Goal: Task Accomplishment & Management: Manage account settings

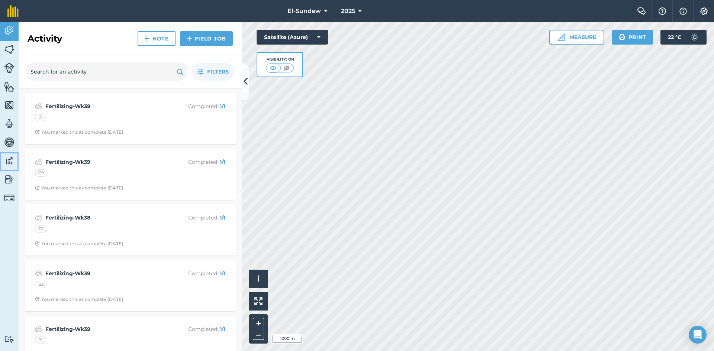
click at [9, 154] on link "Data" at bounding box center [9, 161] width 19 height 19
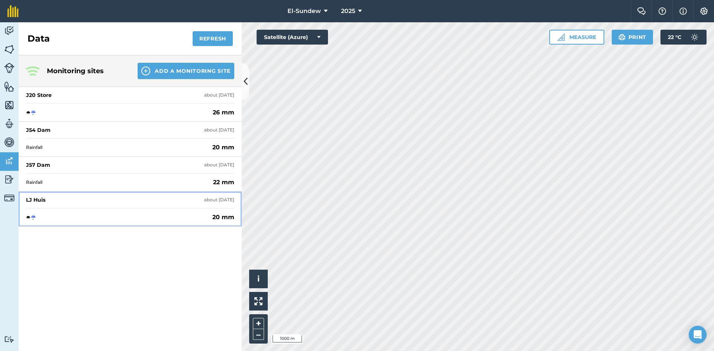
click at [107, 199] on div "[PERSON_NAME] about [DATE]" at bounding box center [130, 200] width 208 height 16
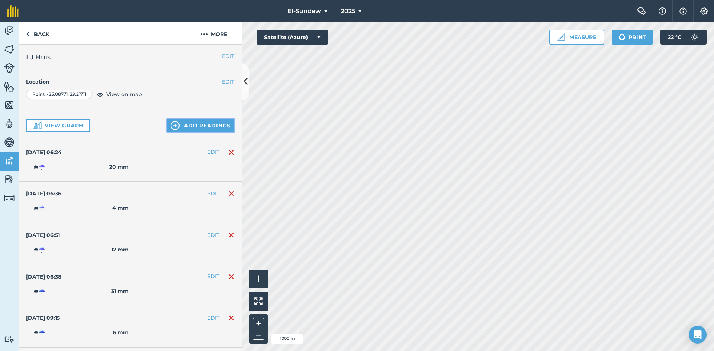
click at [181, 124] on button "Add readings" at bounding box center [200, 125] width 67 height 13
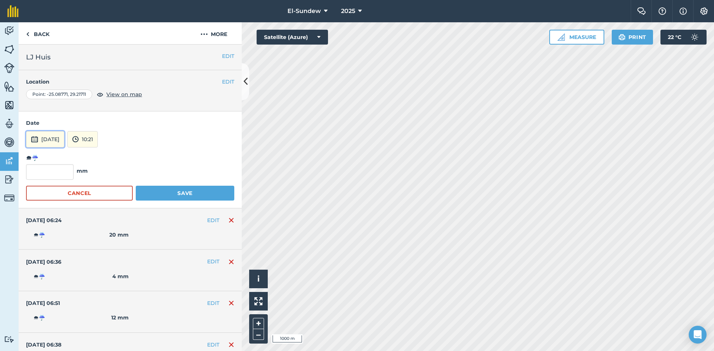
click at [53, 139] on button "[DATE]" at bounding box center [45, 139] width 38 height 16
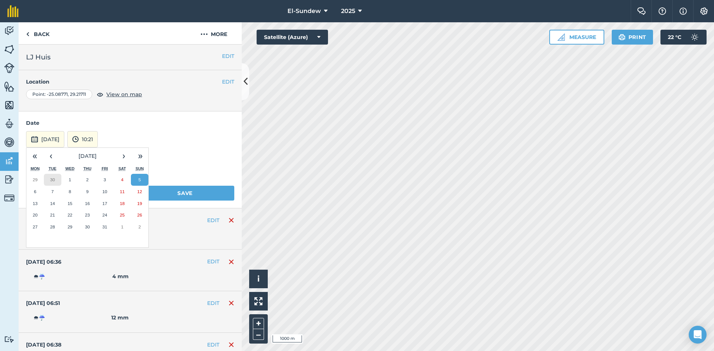
click at [53, 182] on abbr "30" at bounding box center [52, 179] width 5 height 5
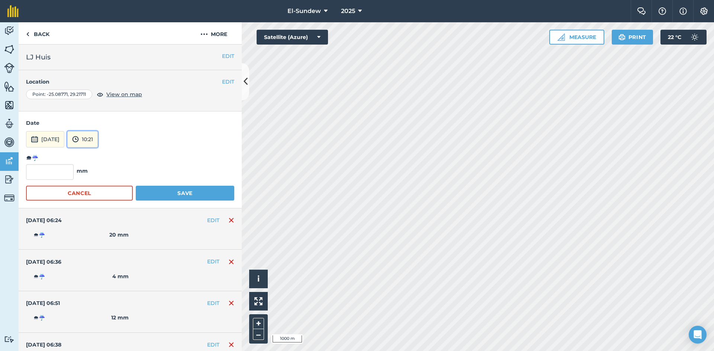
click at [98, 141] on button "10:21" at bounding box center [82, 139] width 30 height 16
click at [103, 217] on button "07:30" at bounding box center [85, 212] width 35 height 12
click at [67, 173] on input "text" at bounding box center [50, 172] width 48 height 16
type input "3"
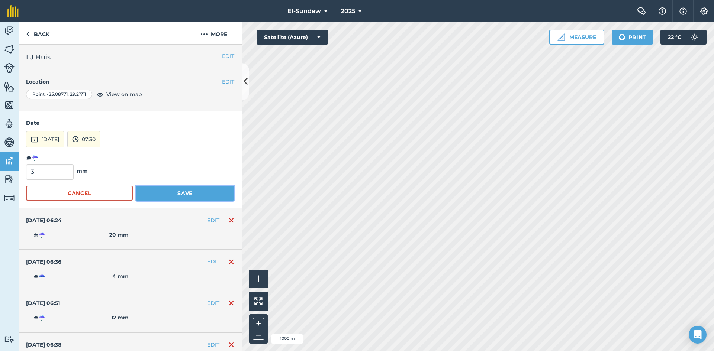
click at [177, 192] on button "Save" at bounding box center [185, 193] width 99 height 15
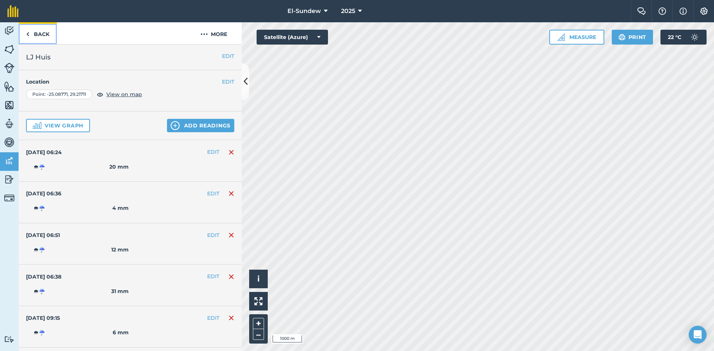
click at [42, 38] on link "Back" at bounding box center [38, 33] width 38 height 22
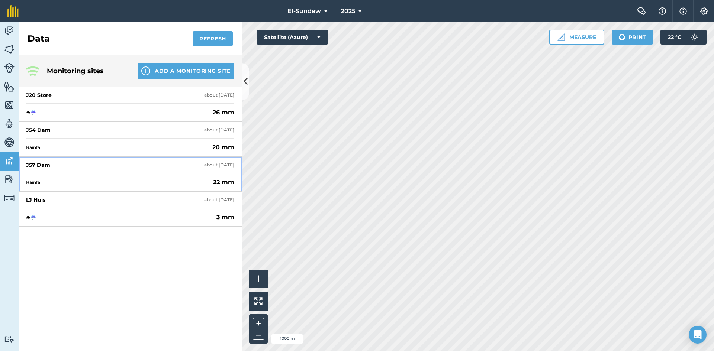
click at [80, 179] on div "Rainfall 22 mm" at bounding box center [130, 182] width 208 height 18
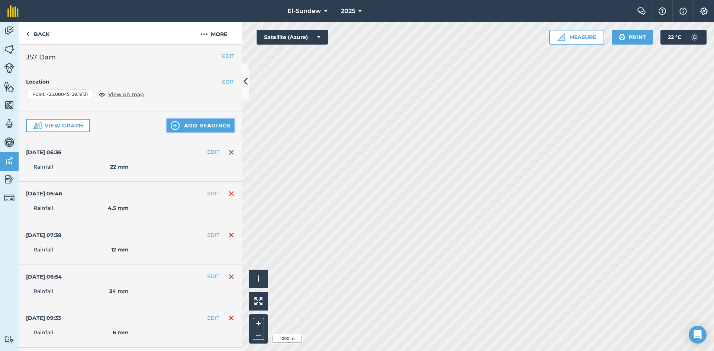
click at [180, 128] on button "Add readings" at bounding box center [200, 125] width 67 height 13
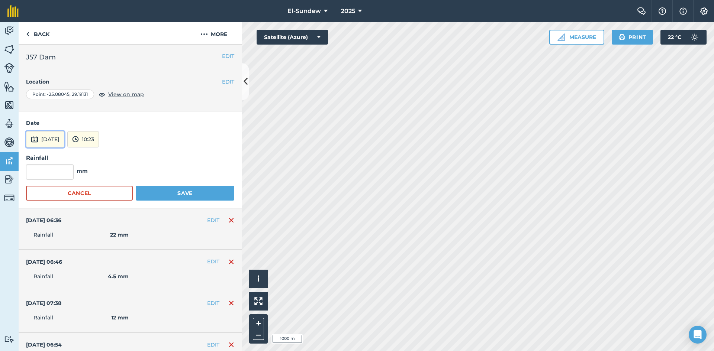
click at [64, 143] on button "[DATE]" at bounding box center [45, 139] width 38 height 16
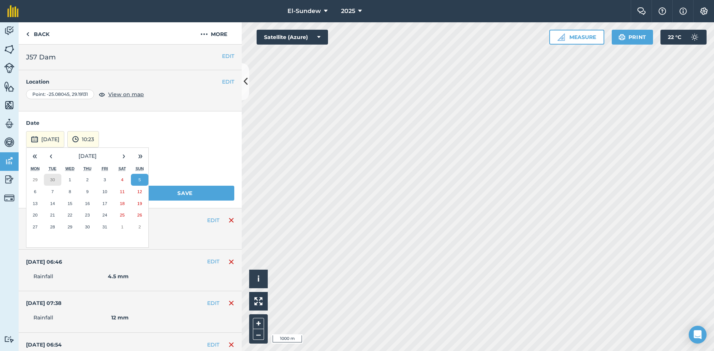
click at [58, 180] on button "30" at bounding box center [52, 180] width 17 height 12
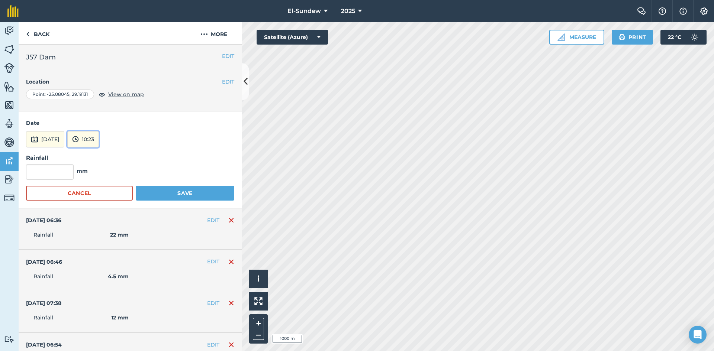
click at [99, 141] on button "10:23" at bounding box center [83, 139] width 32 height 16
click at [103, 223] on button "06:30" at bounding box center [85, 218] width 35 height 12
click at [101, 141] on button "06:30" at bounding box center [83, 139] width 33 height 16
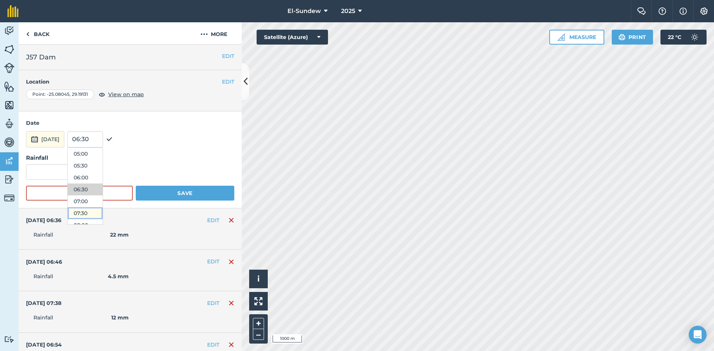
click at [103, 209] on button "07:30" at bounding box center [85, 213] width 35 height 12
click at [56, 168] on input "text" at bounding box center [50, 172] width 48 height 16
type input "3"
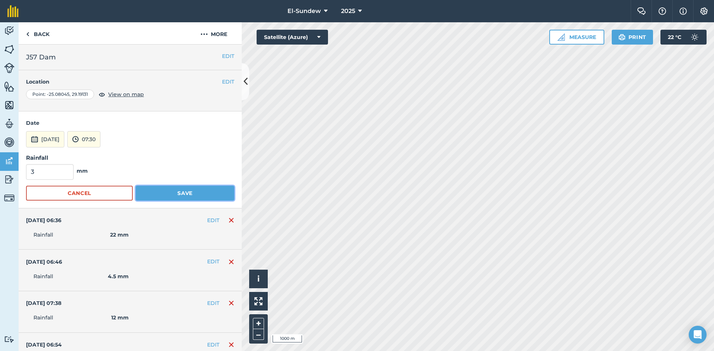
click at [192, 189] on button "Save" at bounding box center [185, 193] width 99 height 15
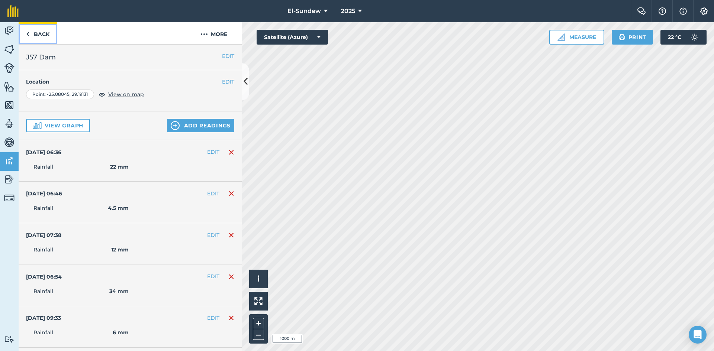
click at [40, 31] on link "Back" at bounding box center [38, 33] width 38 height 22
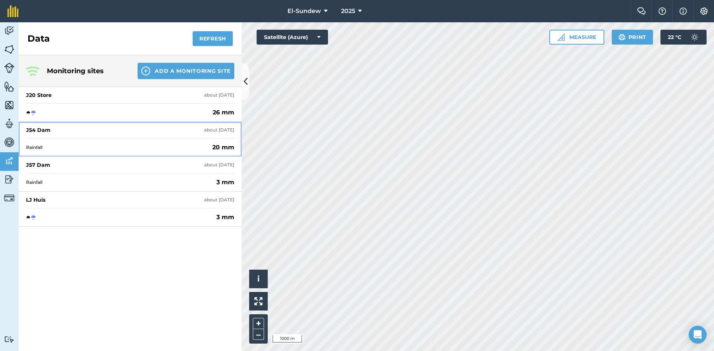
click at [87, 133] on div "J54 Dam about [DATE]" at bounding box center [130, 130] width 208 height 16
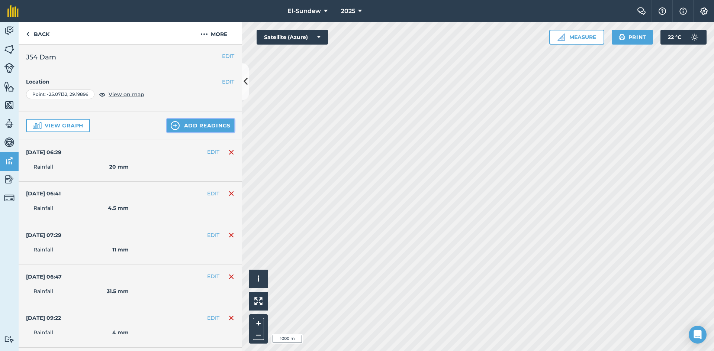
click at [196, 126] on button "Add readings" at bounding box center [200, 125] width 67 height 13
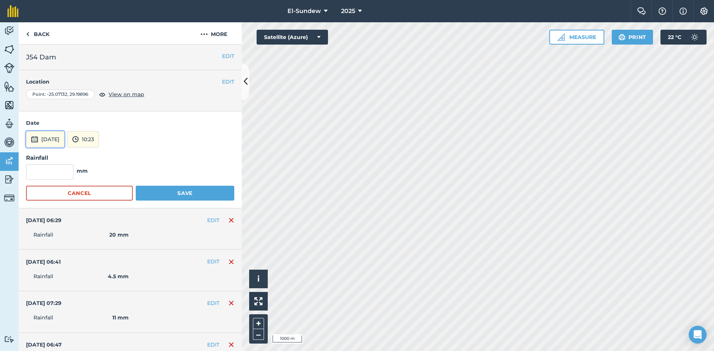
click at [50, 139] on button "[DATE]" at bounding box center [45, 139] width 38 height 16
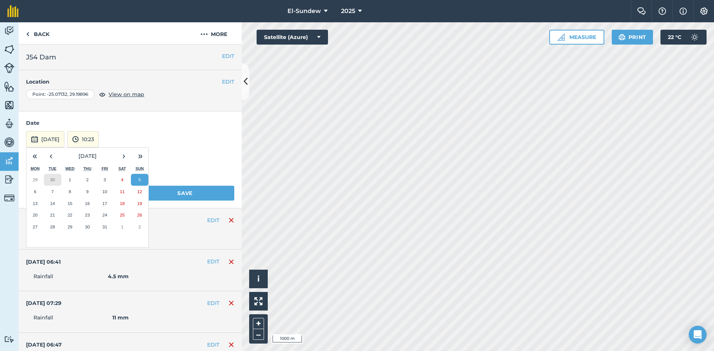
click at [54, 179] on abbr "30" at bounding box center [52, 179] width 5 height 5
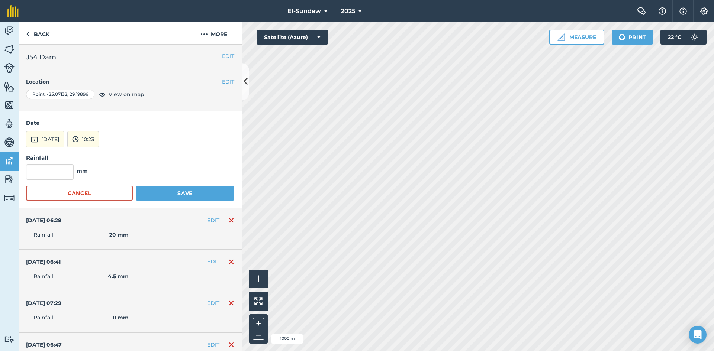
click at [107, 148] on form "Date [DATE] 10:23 Rainfall mm Cancel Save" at bounding box center [130, 159] width 208 height 81
click at [99, 141] on button "10:23" at bounding box center [83, 139] width 32 height 16
click at [98, 209] on button "06:00" at bounding box center [85, 206] width 35 height 12
click at [101, 131] on button "06:00" at bounding box center [84, 139] width 34 height 16
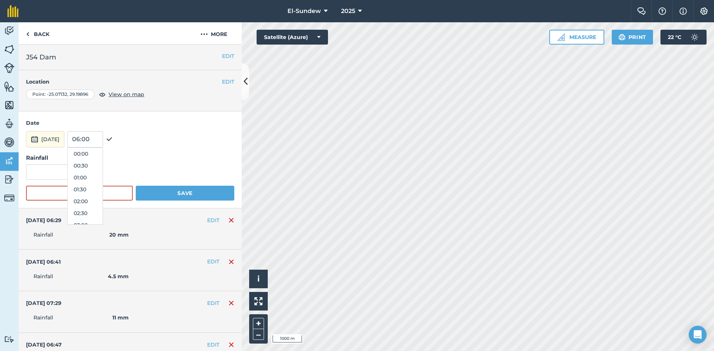
scroll to position [107, 0]
click at [98, 223] on button "07:30" at bounding box center [85, 225] width 35 height 12
click at [66, 174] on input "text" at bounding box center [50, 172] width 48 height 16
type input "3"
click at [213, 197] on button "Save" at bounding box center [185, 193] width 99 height 15
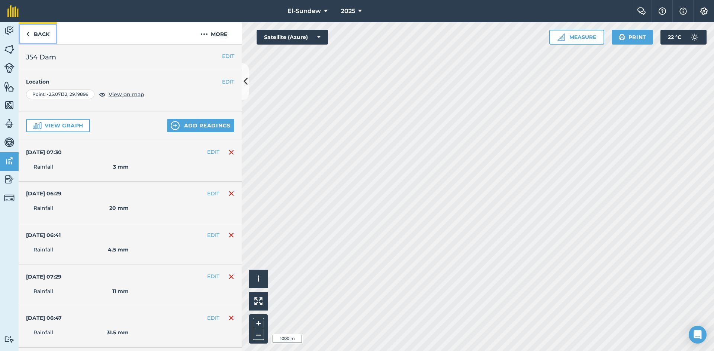
click at [47, 36] on link "Back" at bounding box center [38, 33] width 38 height 22
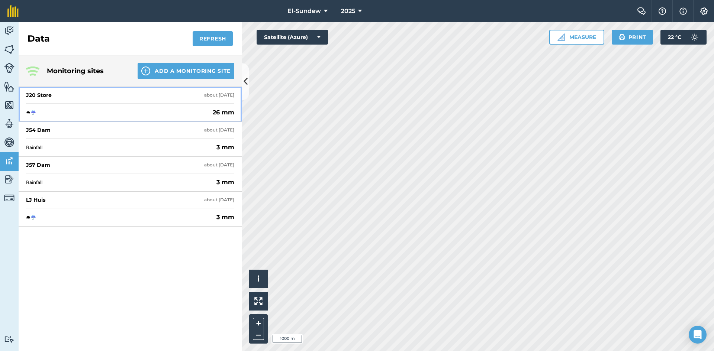
click at [91, 95] on div "J20 Store about [DATE]" at bounding box center [130, 95] width 208 height 16
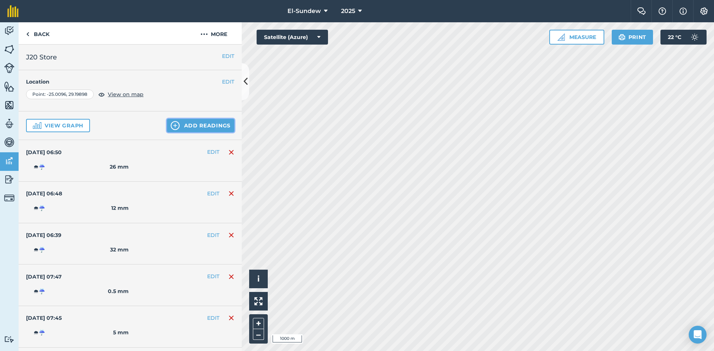
click at [196, 131] on button "Add readings" at bounding box center [200, 125] width 67 height 13
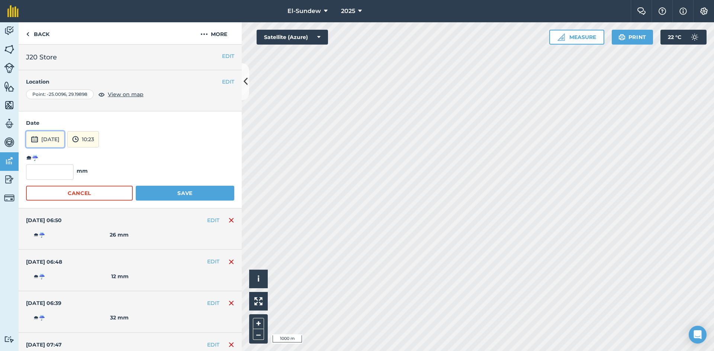
click at [63, 139] on button "[DATE]" at bounding box center [45, 139] width 38 height 16
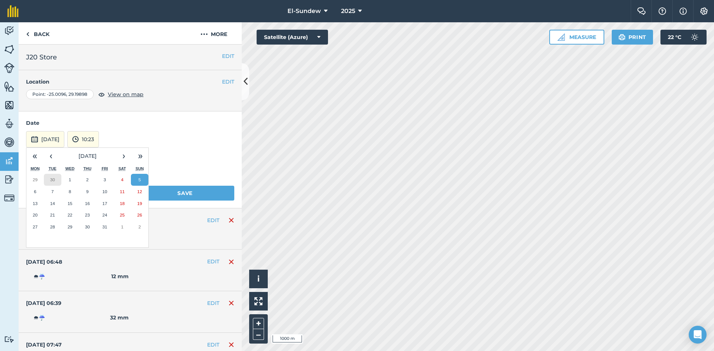
click at [55, 183] on button "30" at bounding box center [52, 180] width 17 height 12
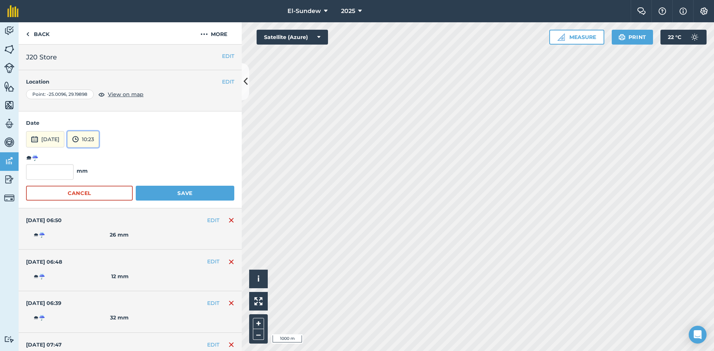
click at [99, 139] on button "10:23" at bounding box center [83, 139] width 32 height 16
click at [103, 167] on button "09:30" at bounding box center [85, 166] width 35 height 12
click at [101, 141] on button "09:30" at bounding box center [83, 139] width 33 height 16
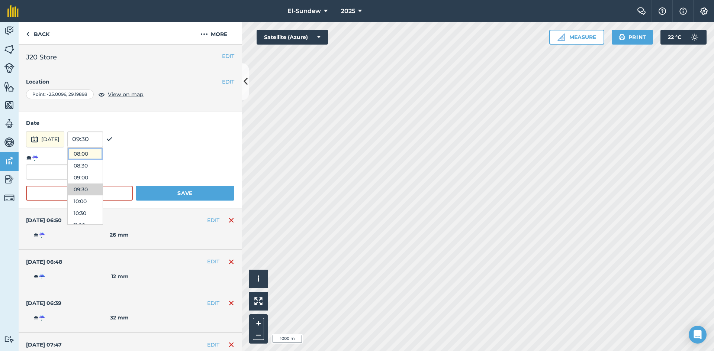
click at [103, 153] on button "08:00" at bounding box center [85, 154] width 35 height 12
click at [101, 139] on button "08:00" at bounding box center [84, 139] width 34 height 16
click at [103, 176] on button "07:30" at bounding box center [85, 178] width 35 height 12
click at [57, 167] on input "text" at bounding box center [50, 172] width 48 height 16
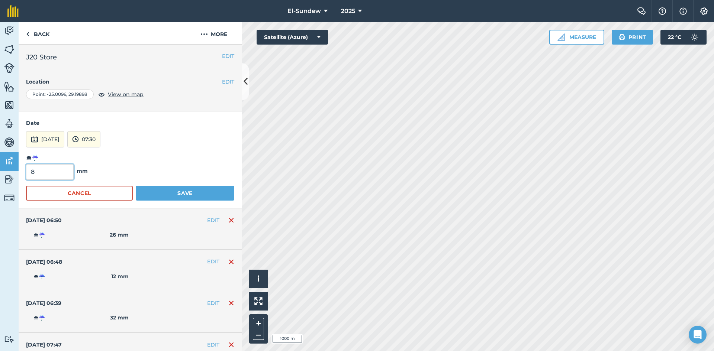
type input "8"
click at [192, 197] on button "Save" at bounding box center [185, 193] width 99 height 15
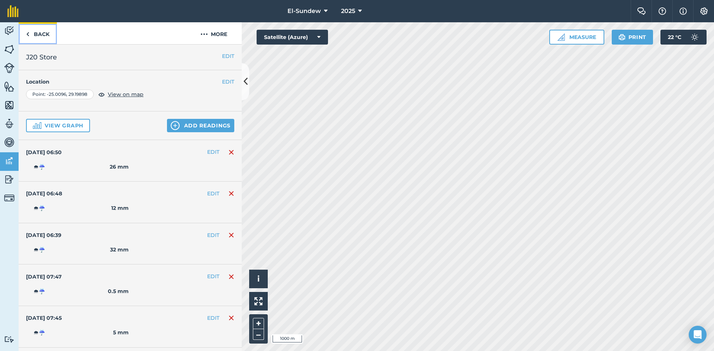
click at [50, 33] on link "Back" at bounding box center [38, 33] width 38 height 22
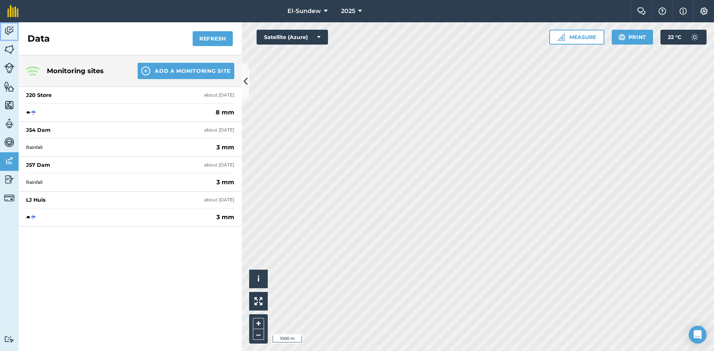
click at [12, 39] on link "Activity" at bounding box center [9, 31] width 19 height 19
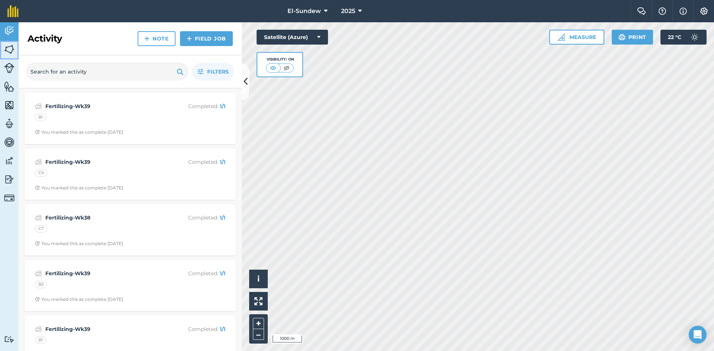
click at [12, 50] on img at bounding box center [9, 49] width 10 height 11
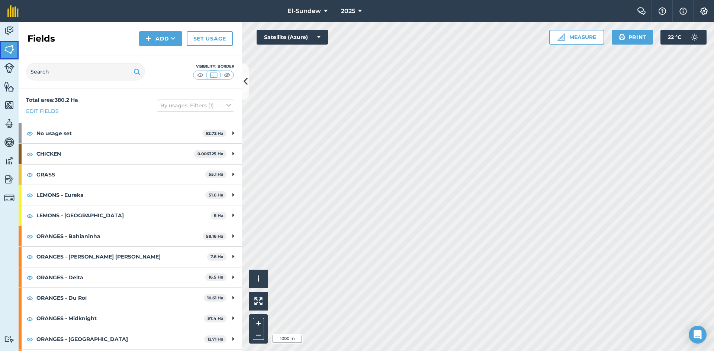
scroll to position [101, 0]
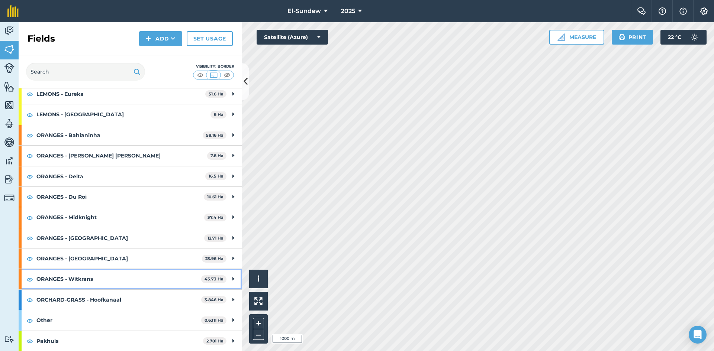
click at [119, 277] on strong "ORANGES - Witkrans" at bounding box center [118, 279] width 165 height 20
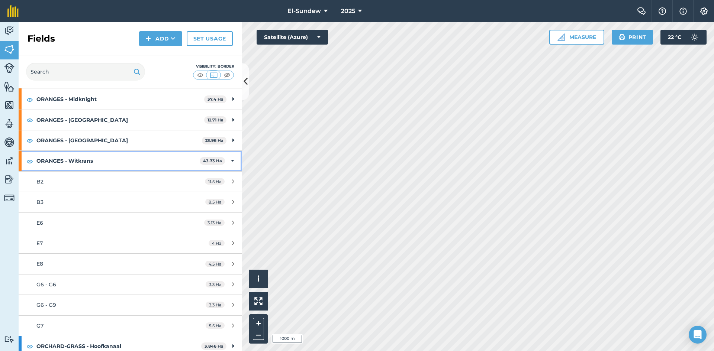
scroll to position [225, 0]
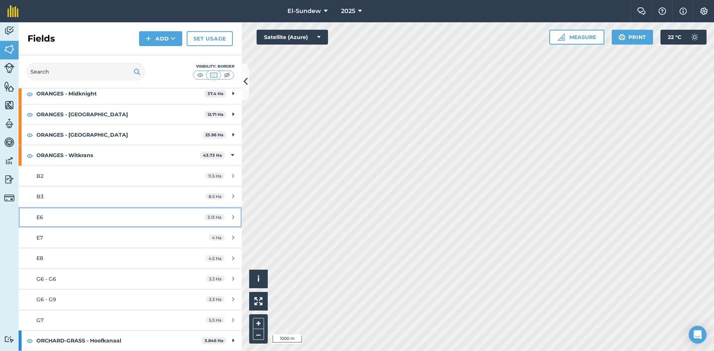
click at [83, 214] on div "E6" at bounding box center [106, 217] width 140 height 8
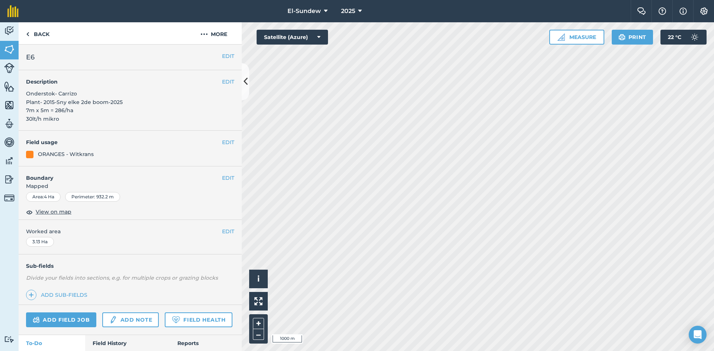
scroll to position [124, 0]
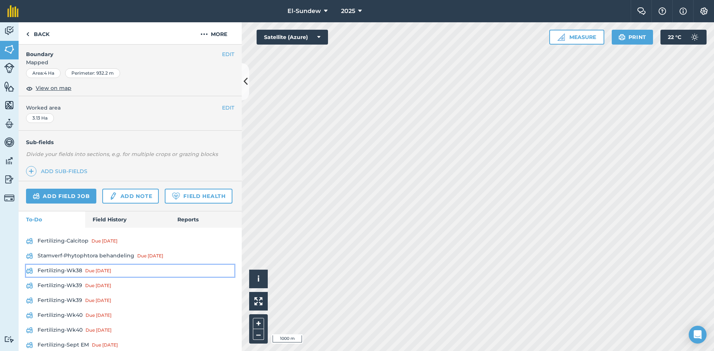
click at [71, 277] on link "Fertilizing-Wk38 Due [DATE]" at bounding box center [130, 271] width 208 height 12
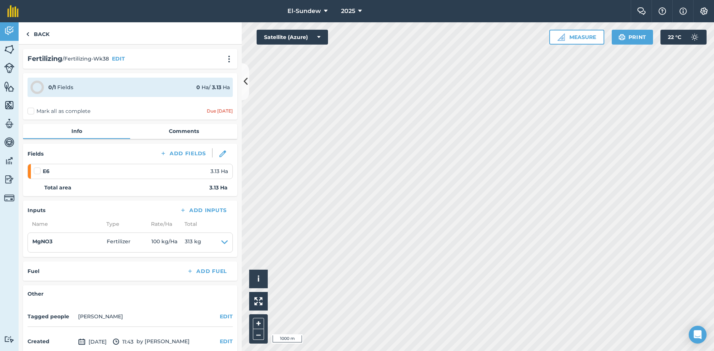
click at [35, 167] on label at bounding box center [38, 167] width 9 height 0
click at [35, 170] on input "checkbox" at bounding box center [36, 169] width 5 height 5
checkbox input "false"
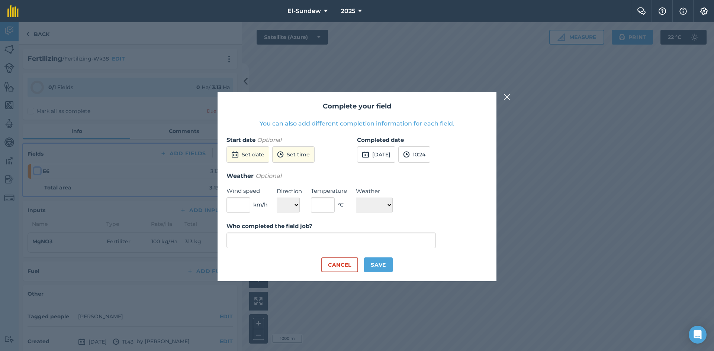
type input "[PERSON_NAME]"
click at [391, 152] on button "[DATE]" at bounding box center [376, 154] width 38 height 16
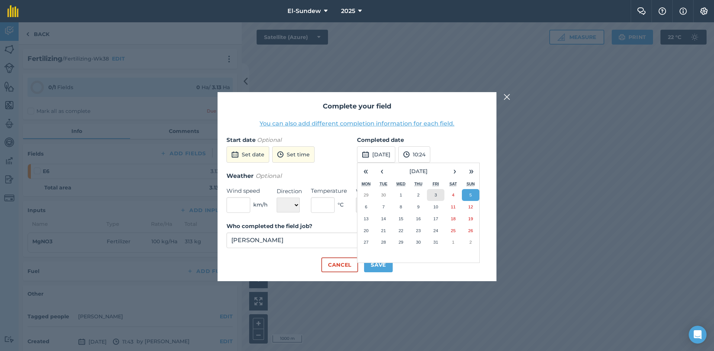
click at [433, 197] on button "3" at bounding box center [435, 195] width 17 height 12
click at [384, 265] on button "Save" at bounding box center [378, 265] width 29 height 15
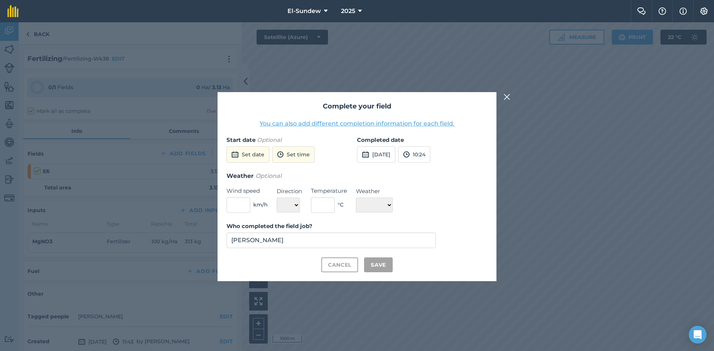
checkbox input "true"
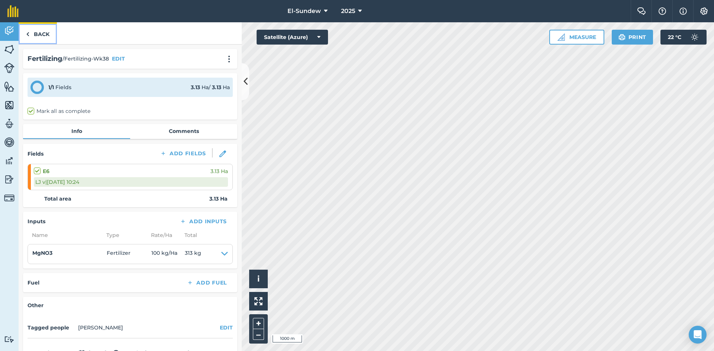
click at [46, 32] on link "Back" at bounding box center [38, 33] width 38 height 22
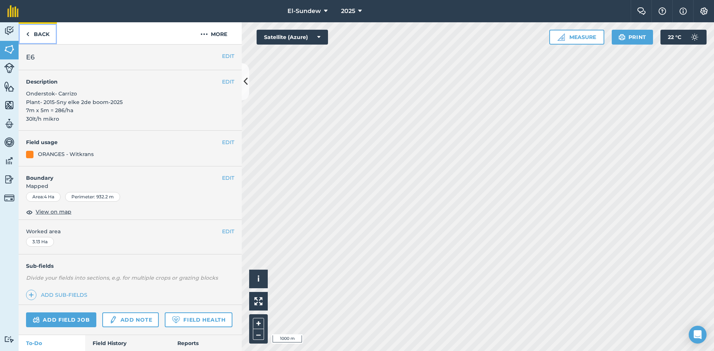
click at [32, 36] on link "Back" at bounding box center [38, 33] width 38 height 22
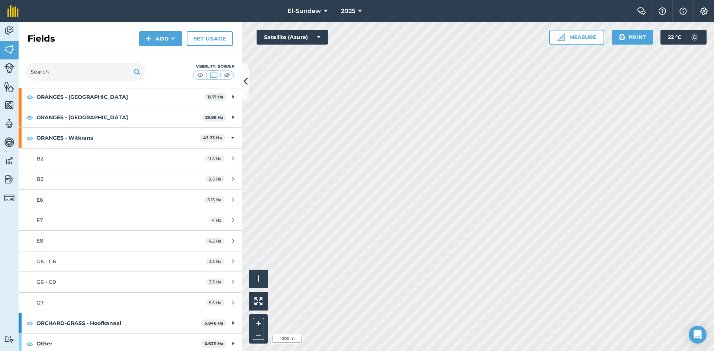
scroll to position [248, 0]
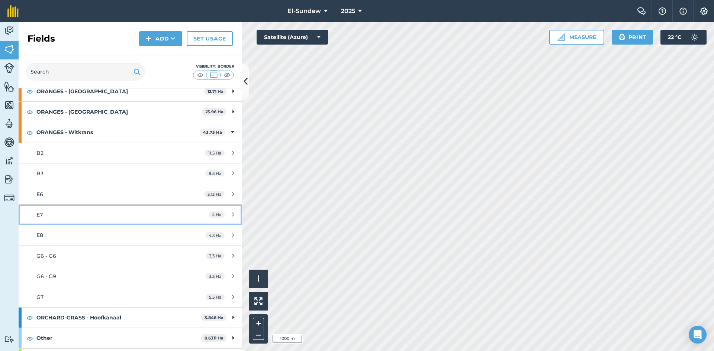
click at [88, 212] on div "E7" at bounding box center [106, 215] width 140 height 8
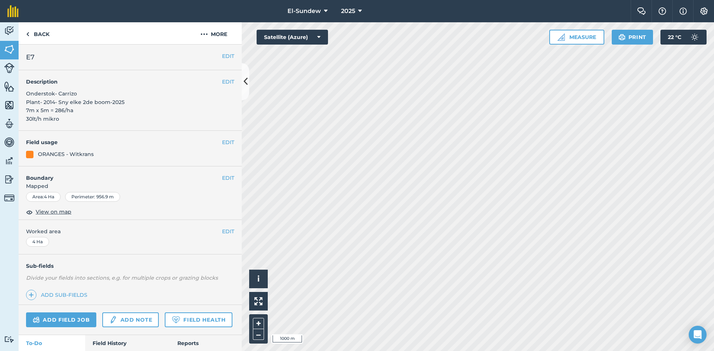
scroll to position [124, 0]
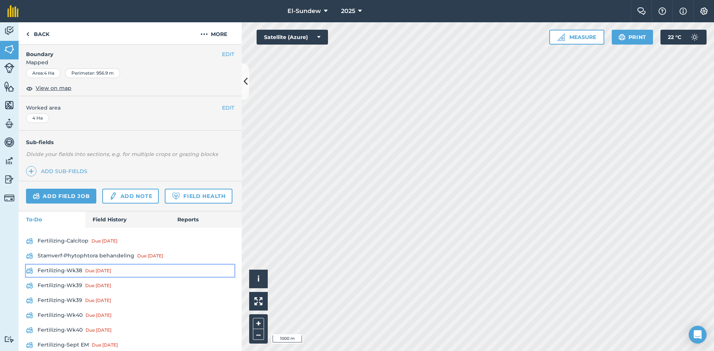
click at [73, 277] on link "Fertilizing-Wk38 Due [DATE]" at bounding box center [130, 271] width 208 height 12
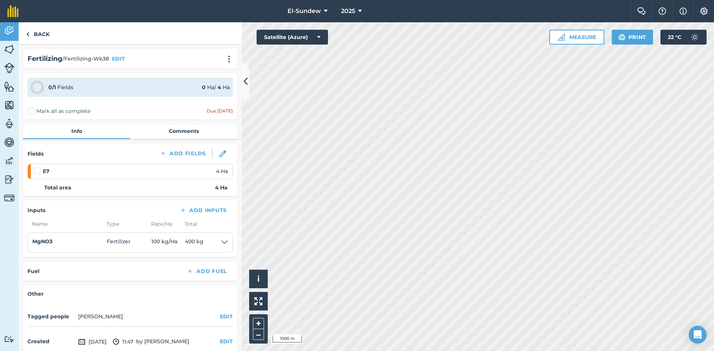
click at [38, 167] on label at bounding box center [38, 167] width 9 height 0
click at [38, 172] on input "checkbox" at bounding box center [36, 169] width 5 height 5
checkbox input "false"
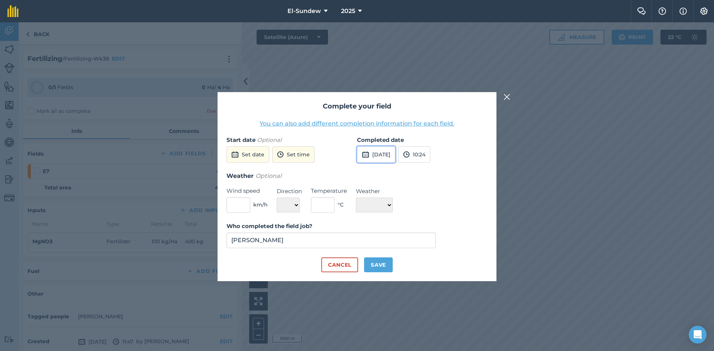
click at [380, 154] on button "[DATE]" at bounding box center [376, 154] width 38 height 16
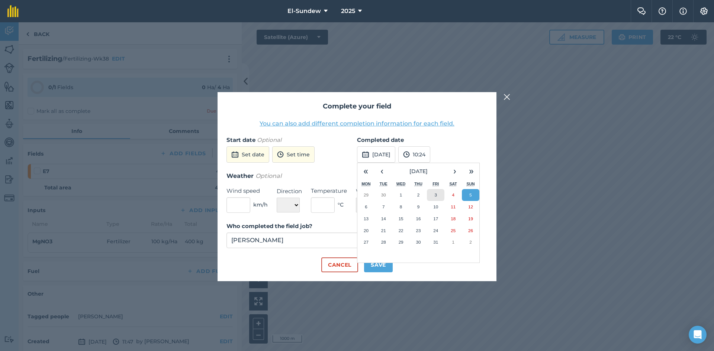
click at [431, 194] on button "3" at bounding box center [435, 195] width 17 height 12
click at [381, 265] on button "Save" at bounding box center [378, 265] width 29 height 15
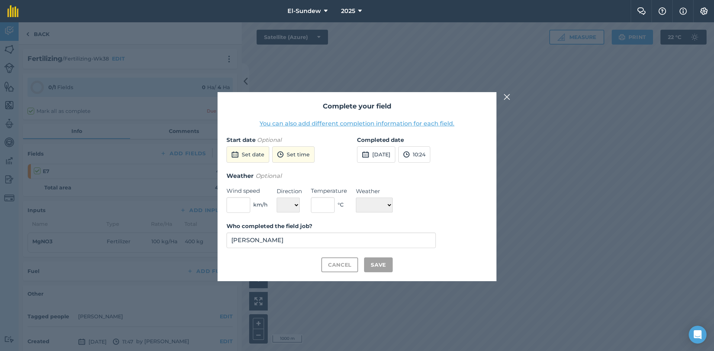
checkbox input "true"
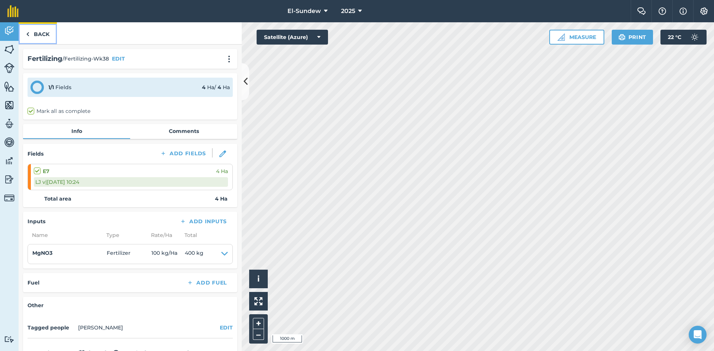
click at [32, 36] on link "Back" at bounding box center [38, 33] width 38 height 22
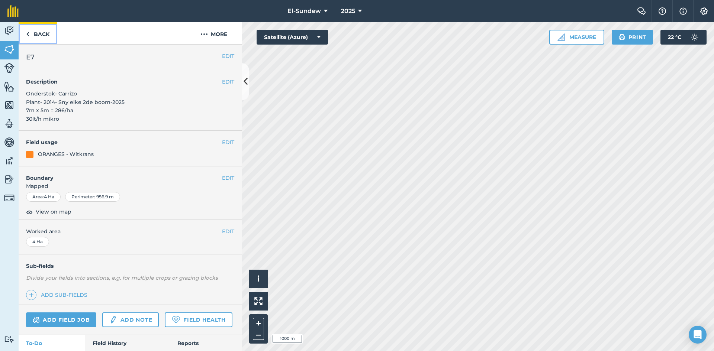
click at [46, 35] on link "Back" at bounding box center [38, 33] width 38 height 22
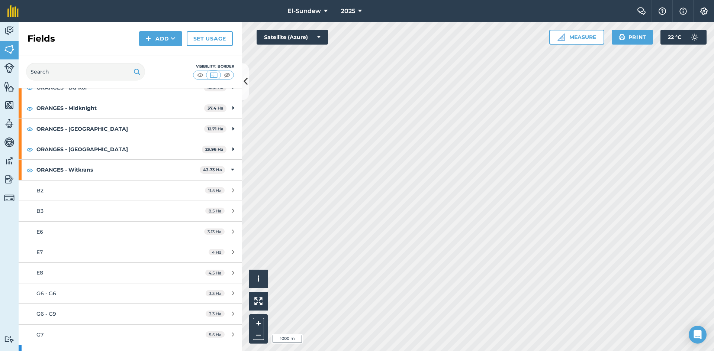
scroll to position [248, 0]
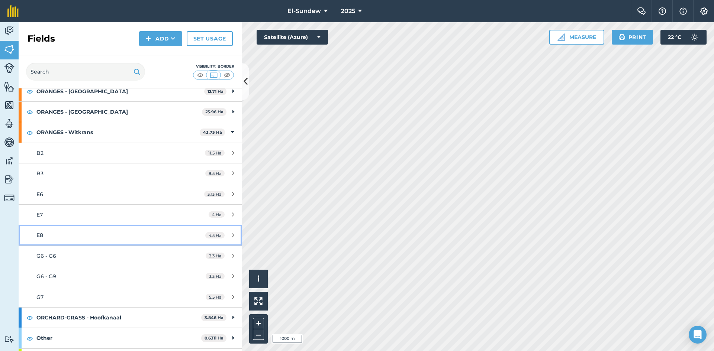
click at [94, 233] on div "E8" at bounding box center [106, 235] width 140 height 8
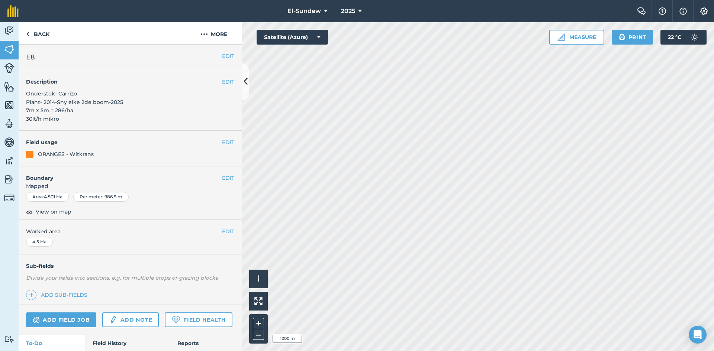
scroll to position [248, 0]
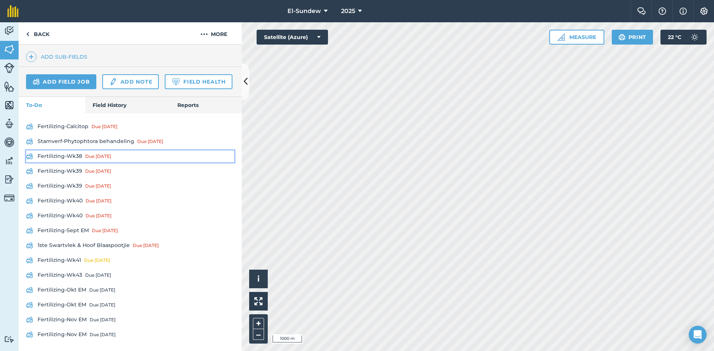
click at [76, 162] on link "Fertilizing-Wk38 Due [DATE]" at bounding box center [130, 157] width 208 height 12
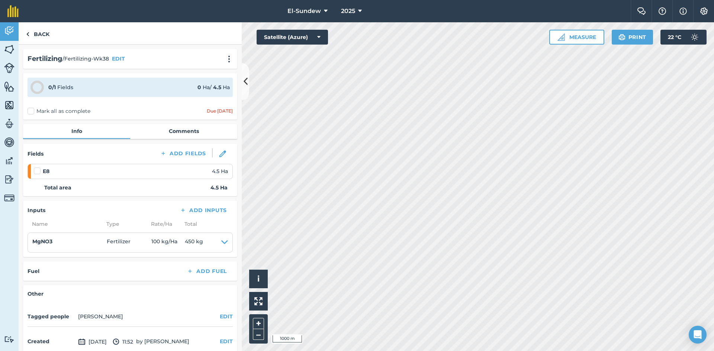
click at [39, 167] on label at bounding box center [38, 167] width 9 height 0
click at [39, 169] on input "checkbox" at bounding box center [36, 169] width 5 height 5
checkbox input "false"
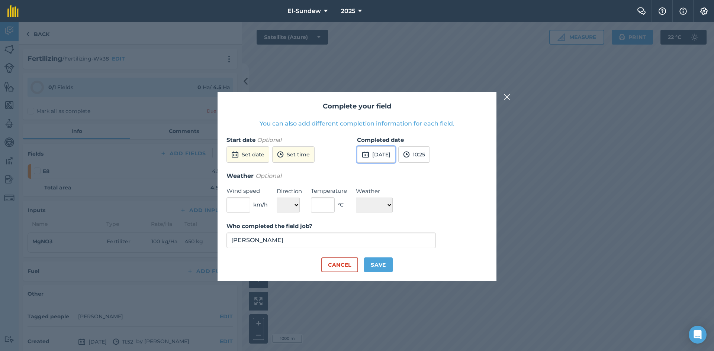
click at [380, 157] on button "[DATE]" at bounding box center [376, 154] width 38 height 16
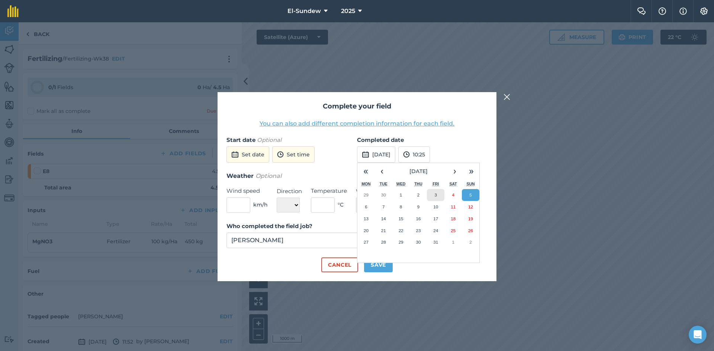
click at [434, 195] on button "3" at bounding box center [435, 195] width 17 height 12
click at [384, 269] on button "Save" at bounding box center [378, 265] width 29 height 15
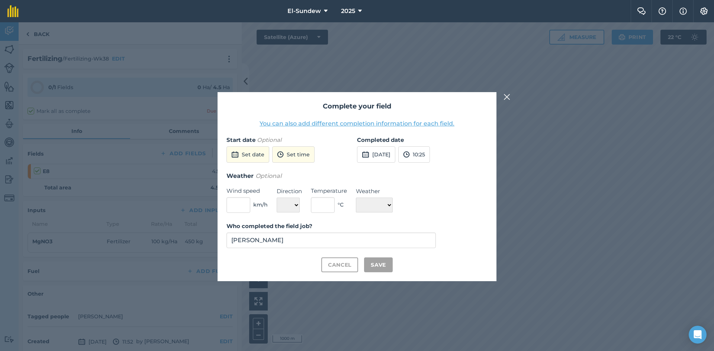
checkbox input "true"
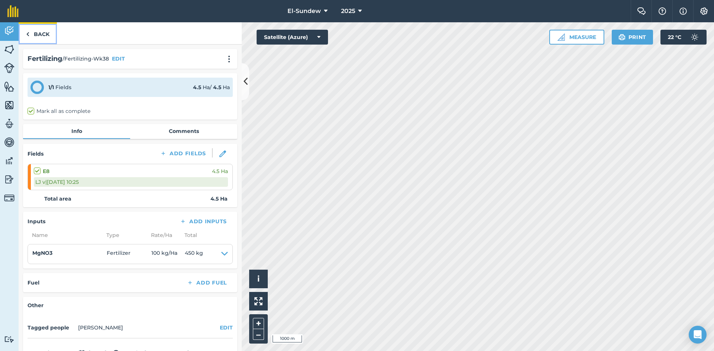
click at [51, 42] on link "Back" at bounding box center [38, 33] width 38 height 22
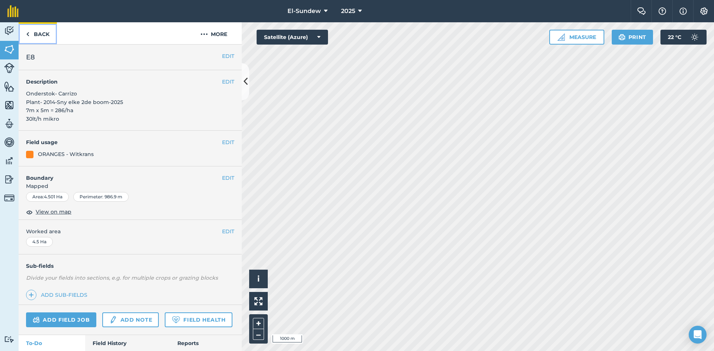
click at [50, 36] on link "Back" at bounding box center [38, 33] width 38 height 22
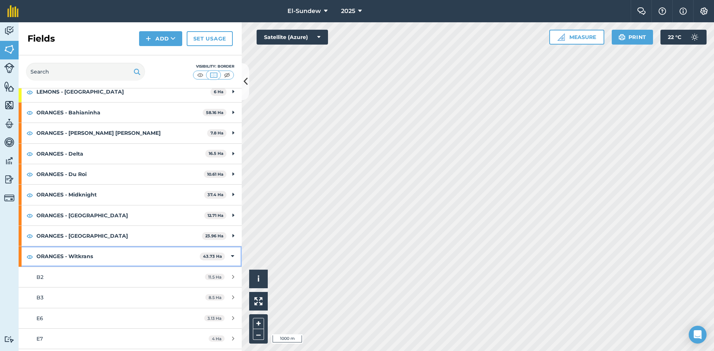
click at [130, 253] on strong "ORANGES - Witkrans" at bounding box center [117, 256] width 163 height 20
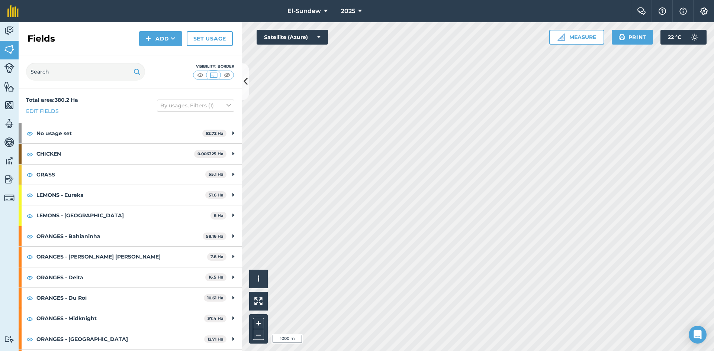
click at [19, 30] on div "Fields Add Set usage" at bounding box center [130, 38] width 223 height 33
click at [13, 35] on img at bounding box center [9, 30] width 10 height 11
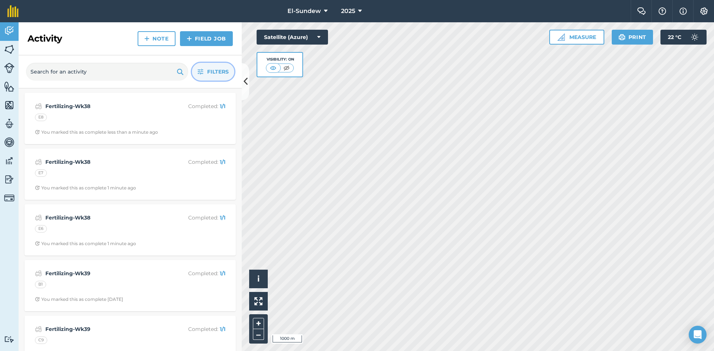
click at [196, 70] on button "Filters" at bounding box center [213, 72] width 42 height 18
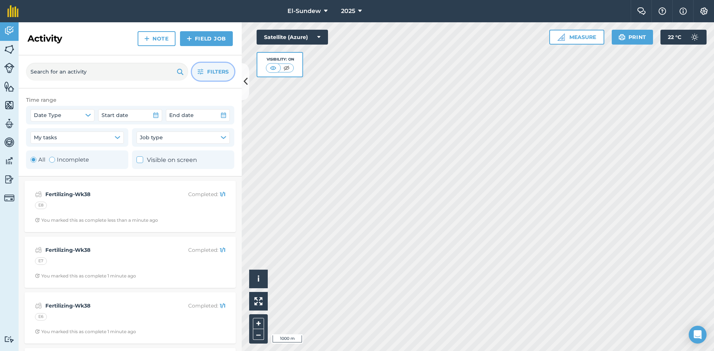
click at [52, 159] on div "Toggle Activity" at bounding box center [52, 160] width 6 height 6
radio input "false"
radio input "true"
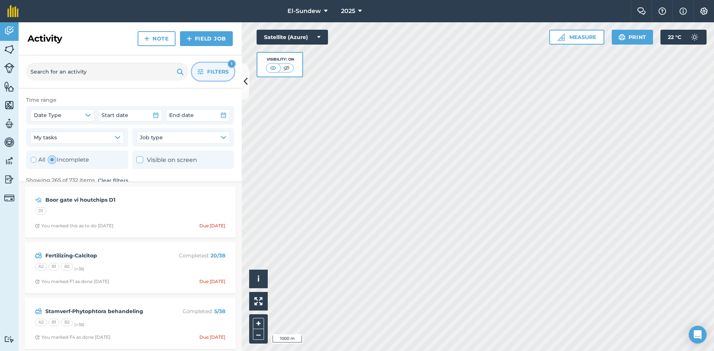
click at [202, 71] on icon "button" at bounding box center [200, 72] width 6 height 6
